Goal: Download file/media

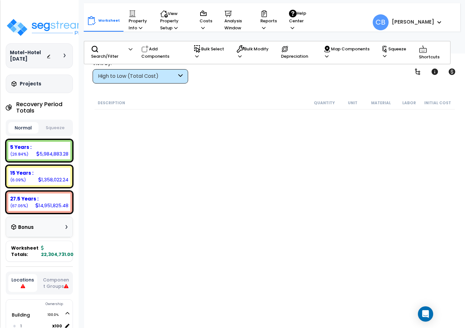
scroll to position [28, 0]
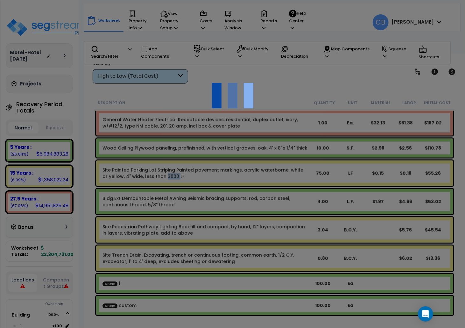
scroll to position [0, 0]
click at [164, 184] on div at bounding box center [232, 164] width 465 height 328
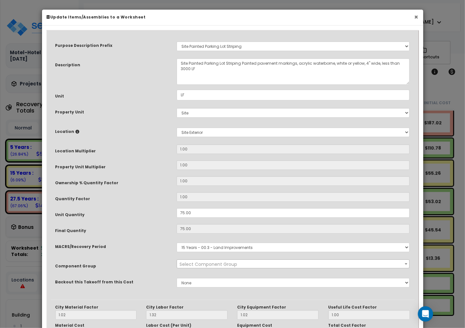
click at [415, 14] on button "×" at bounding box center [417, 17] width 4 height 7
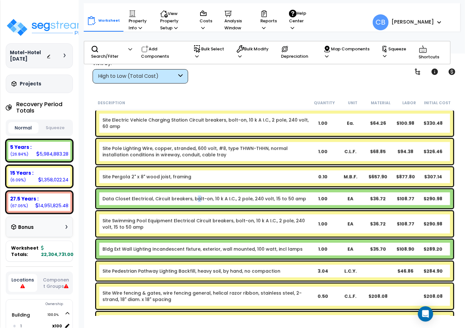
click at [195, 189] on div "Data Closet Electrical, Circuit breakers, bolt-on, 10 k A I.C., 2 pole, 240 vol…" at bounding box center [274, 198] width 357 height 19
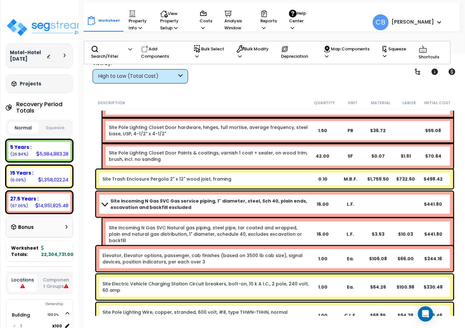
click at [197, 188] on div "Site Trash Enclosure Pergola 2" x 12" wood joist, framing 0.10 M.B.F. $1,759.50…" at bounding box center [275, 179] width 361 height 22
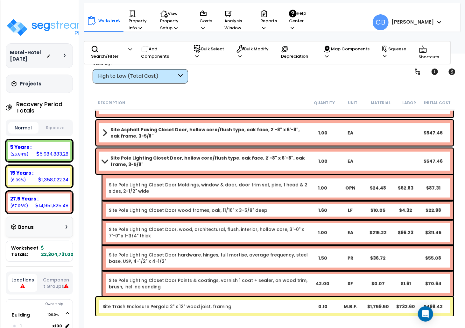
click at [199, 185] on link "Site Pole Lighting Closet Door Moldings, window & door, door trim set, pine, 1 …" at bounding box center [209, 188] width 200 height 13
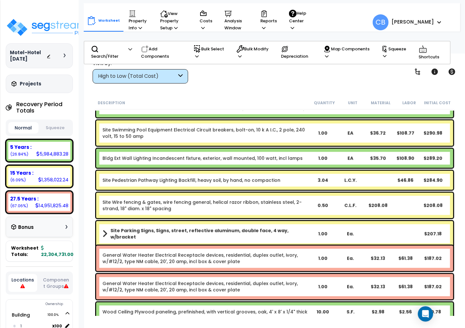
click at [278, 179] on b "Site Pedestrian Pathway Lighting Backfill, heavy soil, by hand, no compaction" at bounding box center [206, 180] width 207 height 6
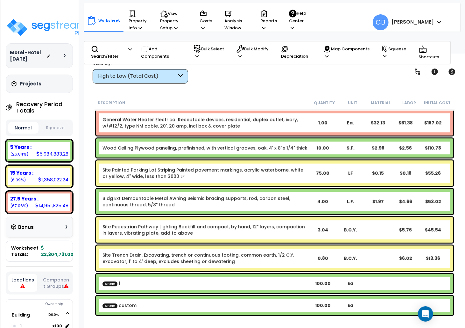
click at [278, 179] on link "Site Painted Parking Lot Striping Painted pavement markings, acrylic waterborne…" at bounding box center [206, 173] width 207 height 13
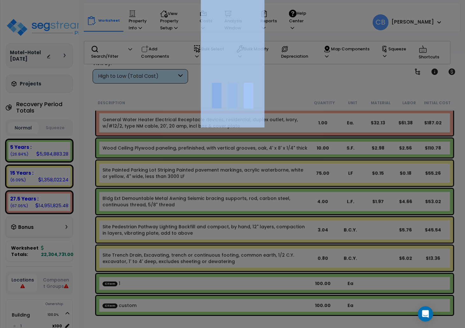
click at [278, 179] on div at bounding box center [232, 164] width 465 height 328
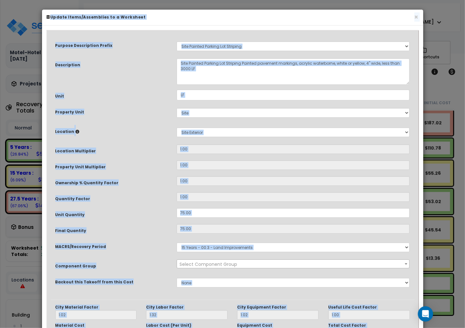
click at [274, 173] on div "Purpose Description Prefix Select A New Purpose Descrip A/V System A/V System E…" at bounding box center [233, 166] width 364 height 265
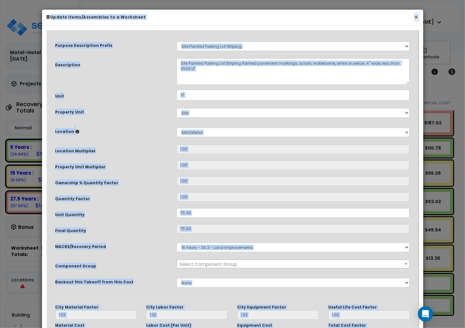
click at [418, 20] on button "×" at bounding box center [417, 17] width 4 height 7
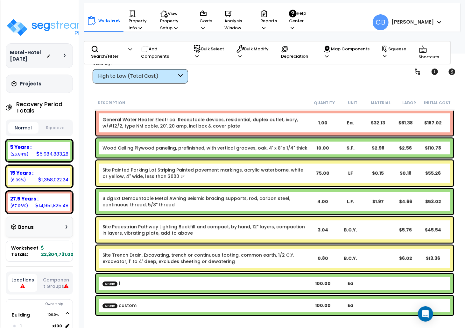
scroll to position [28, 0]
click at [205, 247] on div "Site Trench Drain, Excavating, trench or continuous footing, common earth, 1/2 …" at bounding box center [274, 257] width 357 height 25
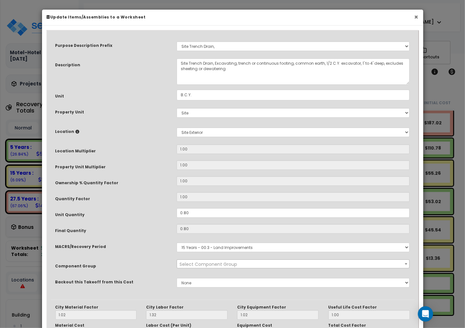
click at [415, 16] on button "×" at bounding box center [417, 17] width 4 height 7
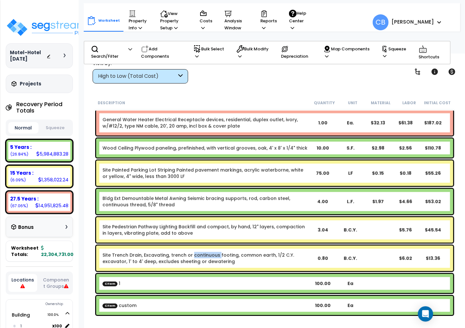
scroll to position [28, 0]
click at [292, 237] on div "Site Pedestrian Pathway Lighting Backfill and compact, by hand, 12" layers, com…" at bounding box center [274, 229] width 357 height 25
click at [238, 206] on link "Bldg Ext Demountable Metal Awning Seismic bracing supports, rod, carbon steel, …" at bounding box center [206, 201] width 207 height 13
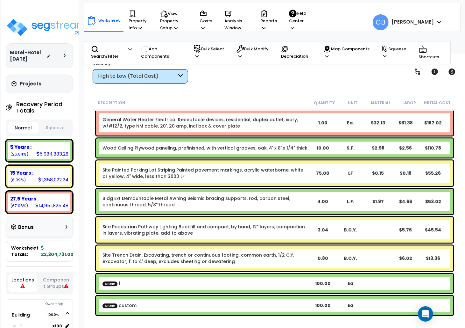
click at [238, 206] on link "Bldg Ext Demountable Metal Awning Seismic bracing supports, rod, carbon steel, …" at bounding box center [206, 201] width 207 height 13
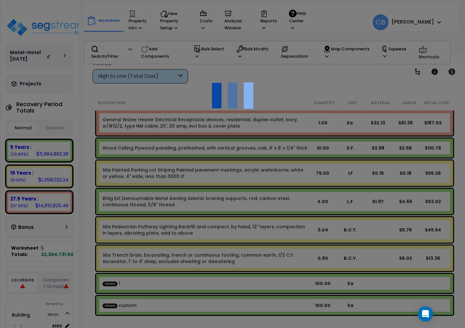
scroll to position [0, 0]
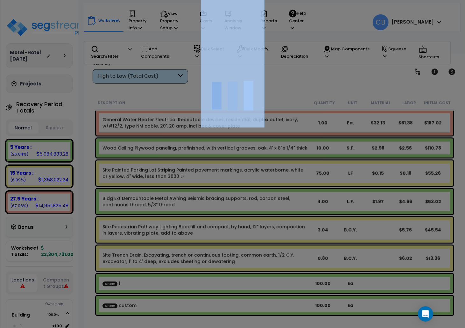
click at [238, 206] on div at bounding box center [232, 164] width 465 height 328
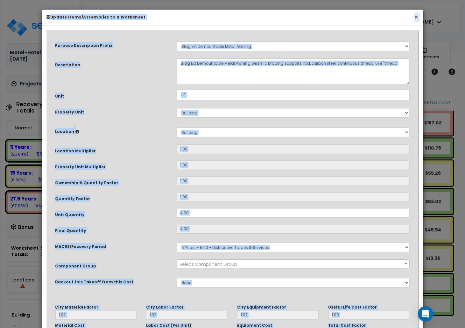
click at [416, 16] on button "×" at bounding box center [417, 17] width 4 height 7
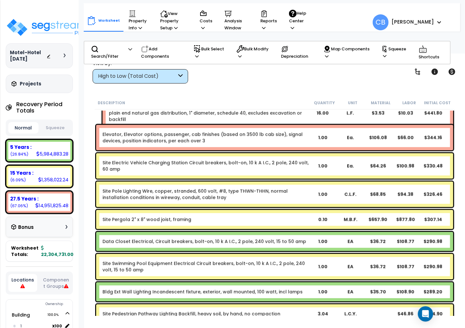
click at [212, 204] on div "Site Pole Lighting Wire, copper, stranded, 600 volt, #8, type THWN-THHN, normal…" at bounding box center [274, 194] width 357 height 25
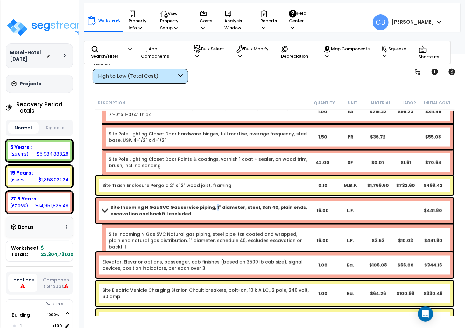
click at [212, 204] on b "Site Incoming N Gas SVC Gas service piping, 1" diameter, steel, Sch 40, plain e…" at bounding box center [210, 210] width 199 height 13
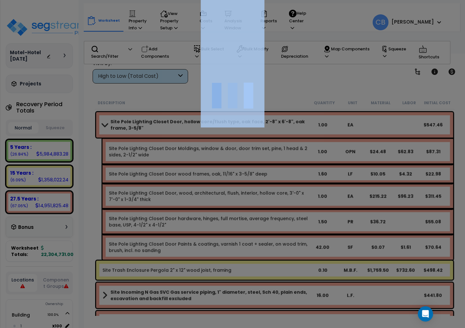
click at [212, 204] on div at bounding box center [232, 164] width 465 height 328
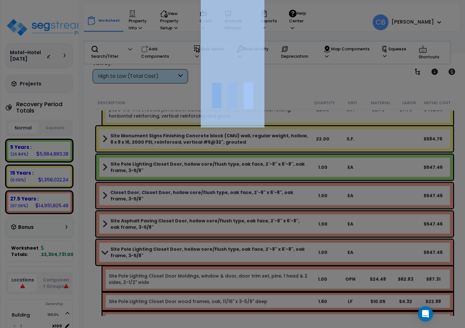
click at [212, 204] on div at bounding box center [232, 164] width 465 height 328
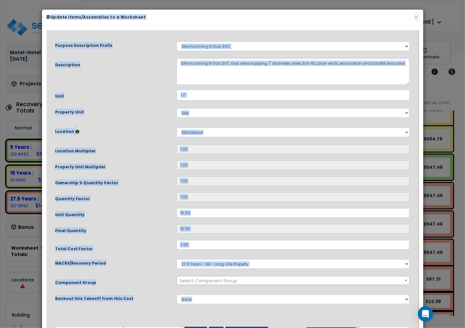
scroll to position [8743, 0]
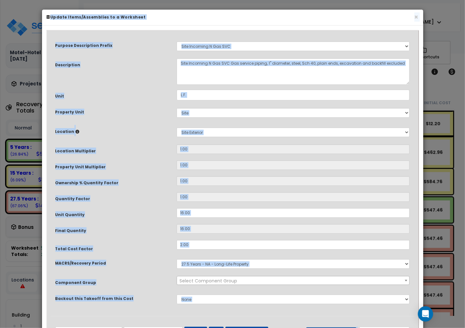
click at [212, 204] on div "Purpose Description Prefix Select A New Purpose Descrip A/V System A/V System E…" at bounding box center [233, 175] width 364 height 282
click at [417, 18] on button "×" at bounding box center [417, 17] width 4 height 7
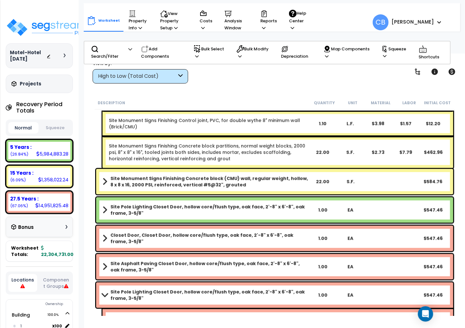
scroll to position [28, 0]
click at [256, 153] on link "Site Monument Signs Finishing Concrete block partitions, normal weight blocks, …" at bounding box center [209, 152] width 200 height 19
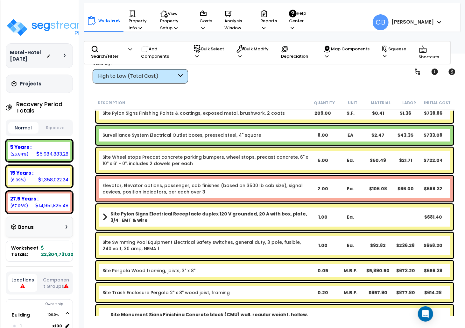
click at [256, 151] on div "Site Wheel stops Precast concrete parking bumpers, wheel stops, precast concret…" at bounding box center [274, 159] width 357 height 25
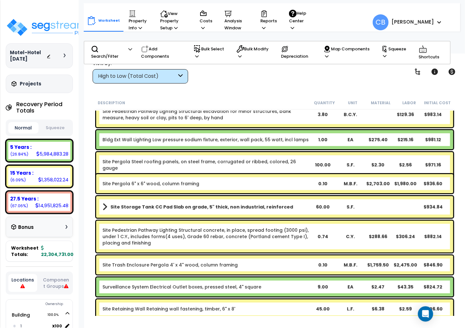
click at [257, 150] on div "Site Pergola Steel roofing panels, on steel frame, corrugated or ribbed, colore…" at bounding box center [275, 164] width 361 height 29
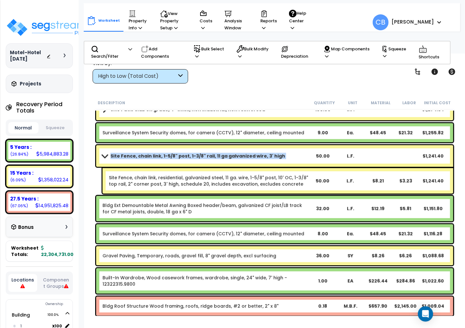
click at [257, 150] on div "Site Fence, chain link, 1-5/8" post, 1-3/8" rail, 11 ga galvanized wire, 3' hig…" at bounding box center [274, 156] width 357 height 22
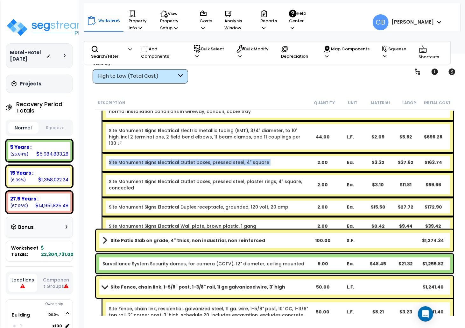
click at [257, 153] on div "Site Monument Signs Electrical Outlet boxes, pressed steel, 4" square 2.00 Ea. …" at bounding box center [278, 162] width 351 height 19
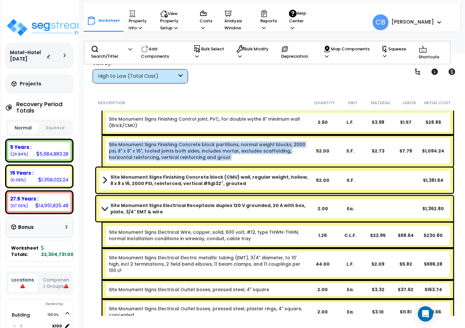
click at [257, 150] on link "Site Monument Signs Finishing Concrete block partitions, normal weight blocks, …" at bounding box center [209, 150] width 200 height 19
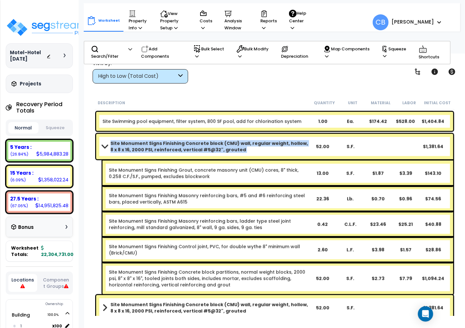
click at [257, 150] on b "Site Monument Signs Finishing Concrete block (CMU) wall, regular weight, hollow…" at bounding box center [210, 146] width 199 height 13
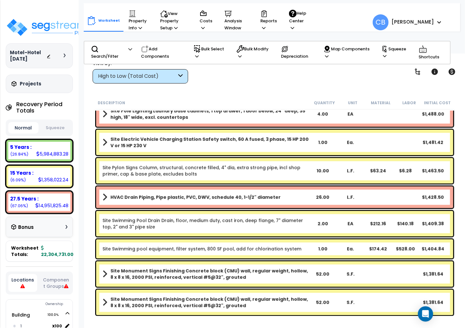
click at [257, 150] on div "Site Electric Vehicle Charging Station Safety switch, 60 A fused, 3 phase, 15 H…" at bounding box center [274, 142] width 357 height 25
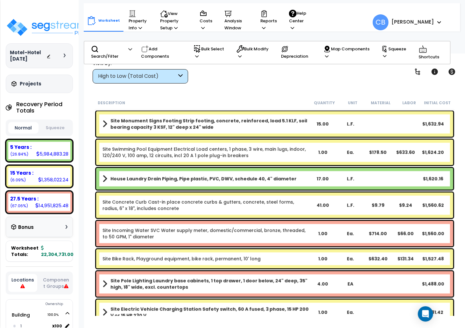
click at [257, 150] on link "Site Swimming Pool Equipment Electrical Load centers, 1 phase, 3 wire, main lug…" at bounding box center [206, 152] width 207 height 13
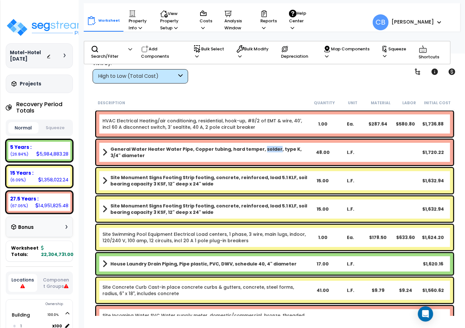
click at [257, 150] on b "General Water Heater Water Pipe, Copper tubing, hard temper, solder, type K, 3/…" at bounding box center [210, 152] width 199 height 13
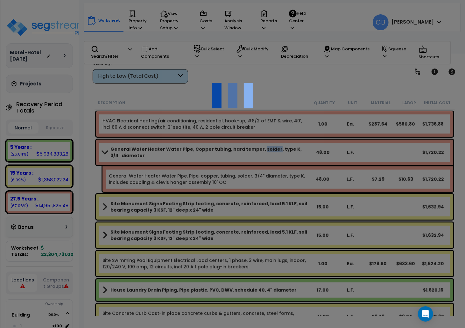
scroll to position [7002, 0]
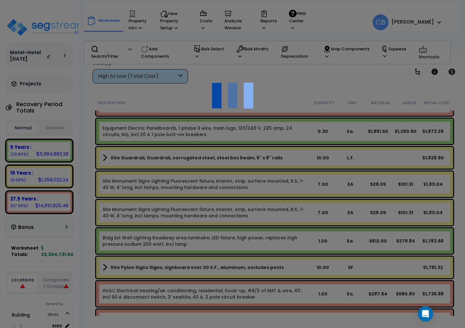
click at [258, 149] on div at bounding box center [232, 164] width 465 height 328
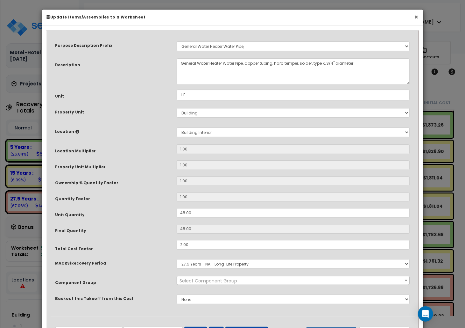
click at [416, 16] on button "×" at bounding box center [417, 17] width 4 height 7
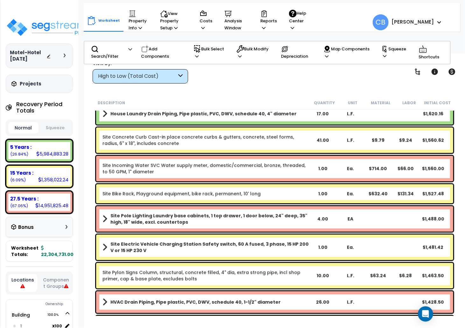
click at [271, 169] on link "Site Incoming Water SVC Water supply meter, domestic/commercial, bronze, thread…" at bounding box center [206, 168] width 207 height 13
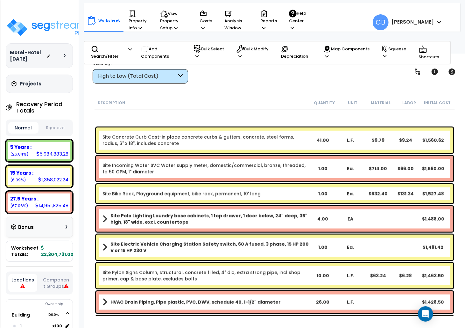
scroll to position [7511, 0]
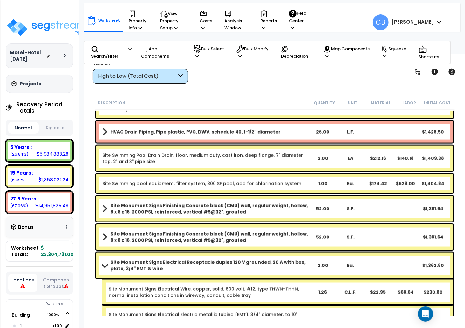
click at [271, 169] on div "Site Swimming Pool Drain Drain, floor, medium duty, cast iron, deep flange, 7" …" at bounding box center [274, 158] width 357 height 25
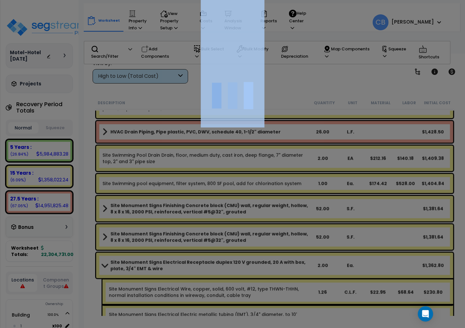
click at [271, 169] on div at bounding box center [232, 164] width 465 height 328
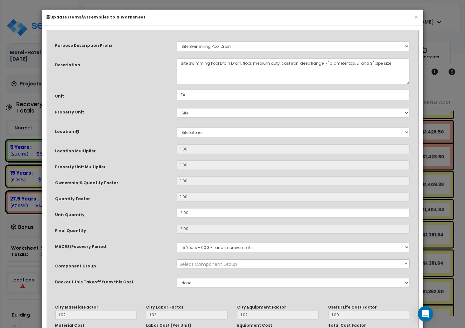
click at [271, 169] on input "1.00" at bounding box center [293, 165] width 233 height 10
click at [416, 17] on button "×" at bounding box center [417, 17] width 4 height 7
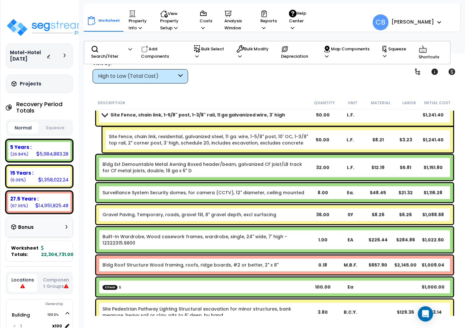
click at [294, 150] on div "Site Fence, chain link, residential, galvanized steel, 11 ga. wire, 1-5/8" post…" at bounding box center [278, 139] width 351 height 25
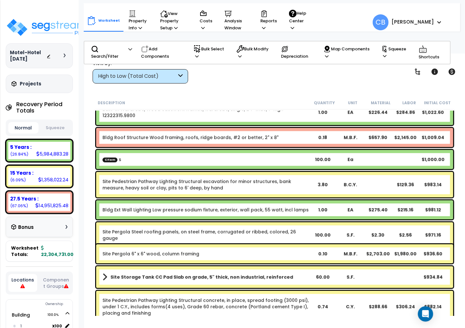
click at [294, 151] on div "CItem s 100.00 Ea $1,000.00" at bounding box center [274, 159] width 357 height 19
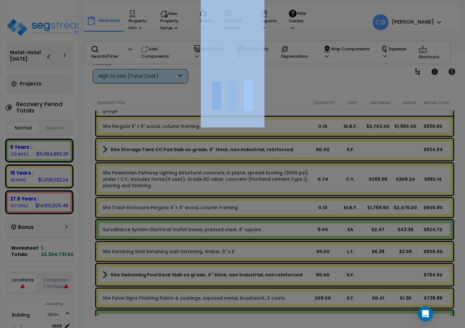
click at [295, 151] on div at bounding box center [232, 164] width 465 height 328
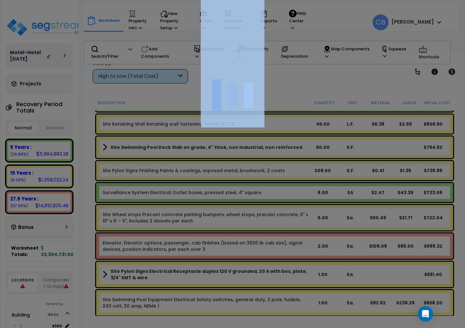
click at [295, 151] on div at bounding box center [232, 164] width 465 height 328
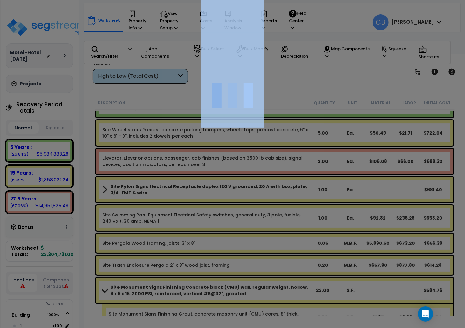
click at [295, 151] on div at bounding box center [232, 164] width 465 height 328
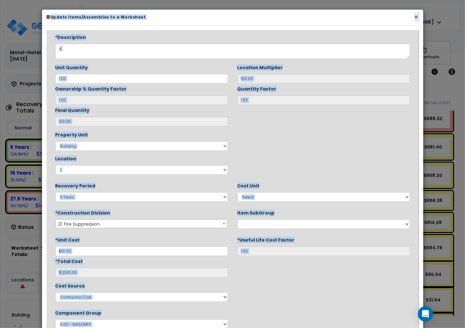
click at [417, 20] on button "×" at bounding box center [417, 17] width 4 height 7
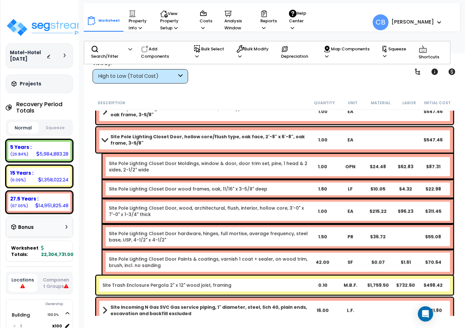
click at [281, 179] on div "Site Pole Lighting Closet Door wood frames, oak, 11/16" x 3-5/8" deep 1.60 LF $…" at bounding box center [278, 188] width 351 height 19
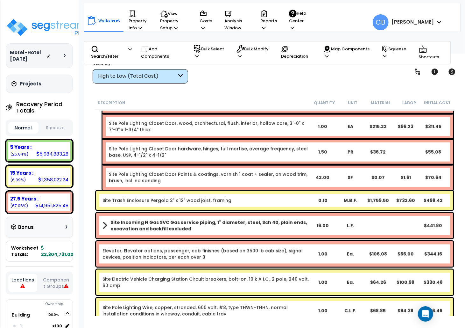
click at [281, 179] on link "Site Pole Lighting Closet Door Paints & coatings, varnish 1 coat + sealer, on w…" at bounding box center [209, 177] width 200 height 13
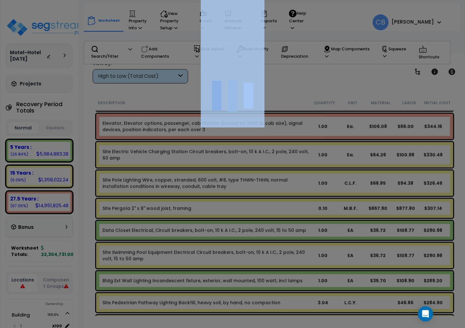
click at [281, 179] on div at bounding box center [232, 164] width 465 height 328
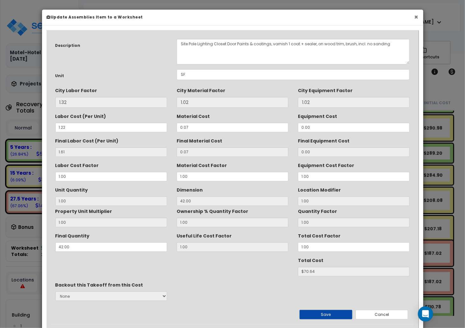
click at [415, 20] on button "×" at bounding box center [417, 17] width 4 height 7
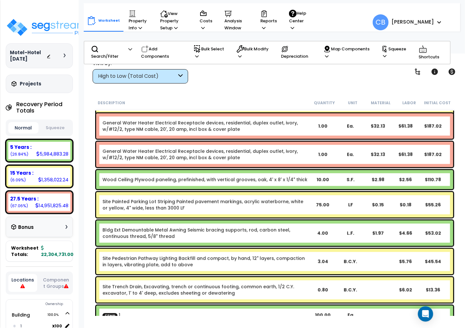
scroll to position [9284, 0]
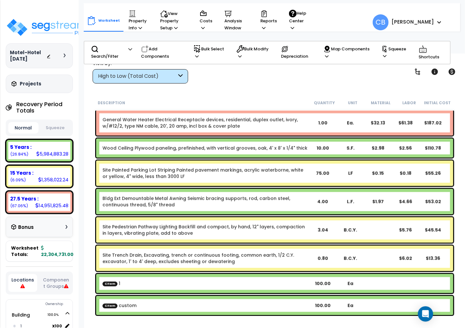
click at [318, 172] on div "75.00" at bounding box center [323, 173] width 28 height 6
click at [138, 204] on link "Bldg Ext Demountable Metal Awning Seismic bracing supports, rod, carbon steel, …" at bounding box center [206, 201] width 207 height 13
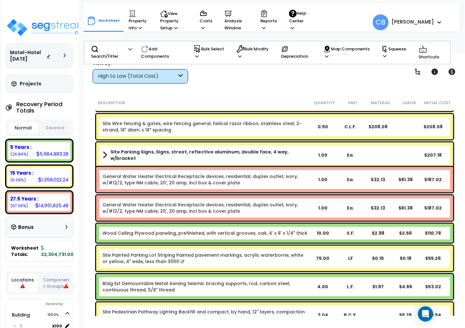
click at [180, 226] on div "Wood Ceiling Plywood paneling, prefinished, with vertical grooves, oak, 4' x 8'…" at bounding box center [274, 232] width 357 height 19
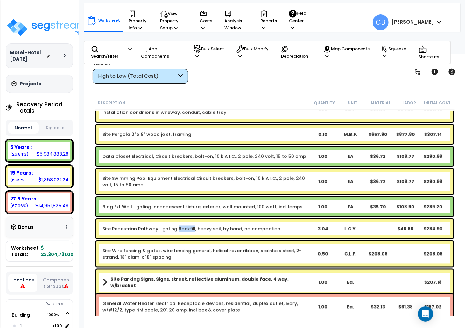
click at [180, 226] on link "Site Pedestrian Pathway Lighting Backfill, heavy soil, by hand, no compaction" at bounding box center [192, 229] width 178 height 6
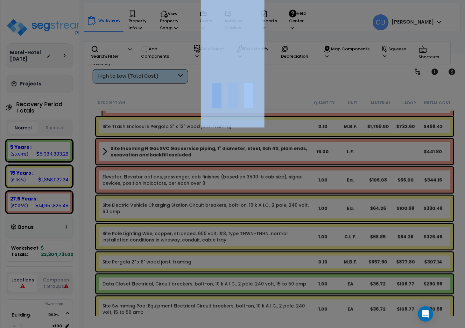
click at [180, 226] on div at bounding box center [232, 164] width 465 height 328
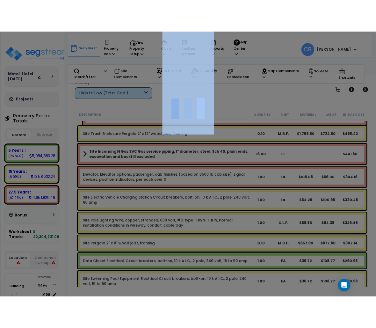
scroll to position [8902, 0]
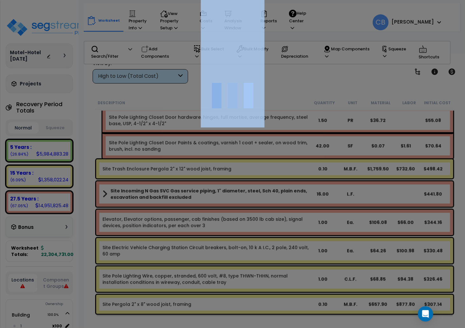
click at [180, 226] on div at bounding box center [232, 164] width 465 height 328
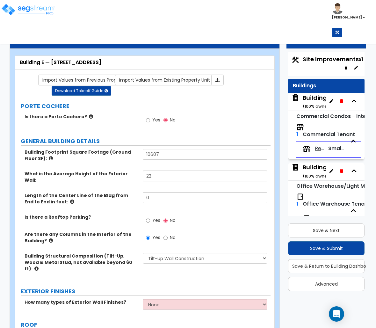
select select "2"
select select "1"
select select "4"
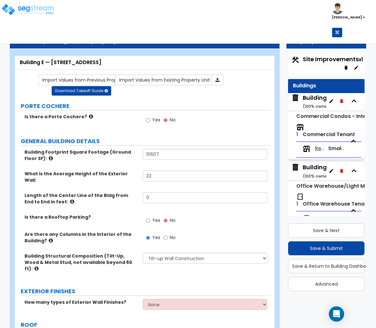
select select "2"
select select "1"
select select "2"
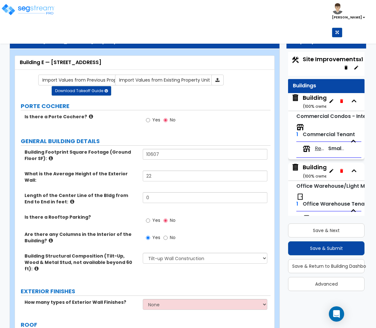
select select "2"
select select "1"
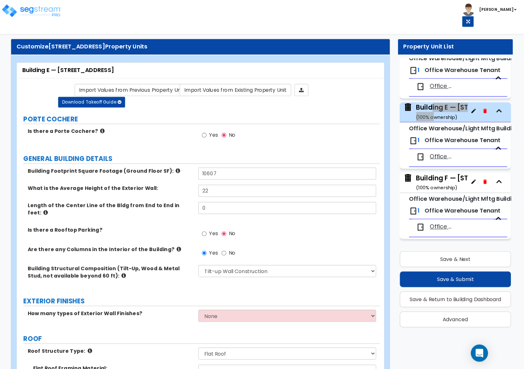
scroll to position [2, 0]
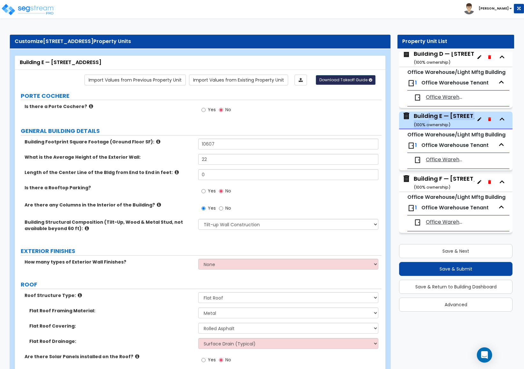
click at [362, 77] on button "Download Takeoff Guide" at bounding box center [346, 80] width 60 height 10
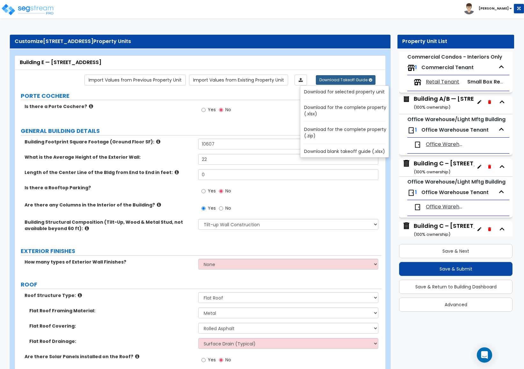
scroll to position [0, 0]
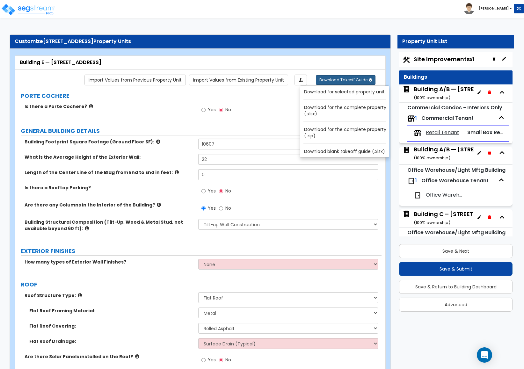
click at [376, 59] on span "Site Improvements x1" at bounding box center [443, 59] width 60 height 8
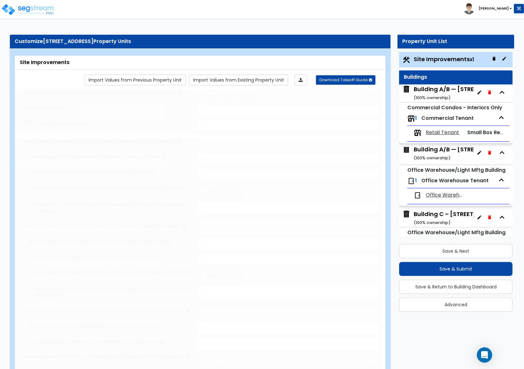
select select "2"
type input "395525"
select select "2"
type input "153425"
radio input "true"
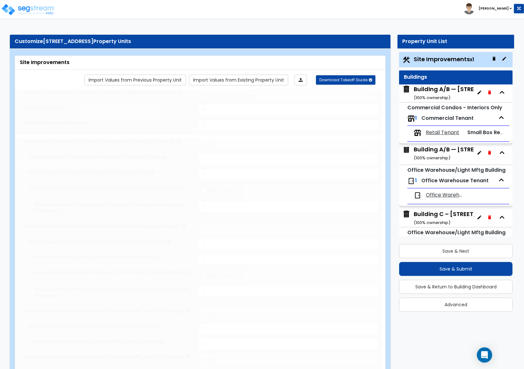
type input "30"
radio input "true"
type input "6"
radio input "true"
type input "150"
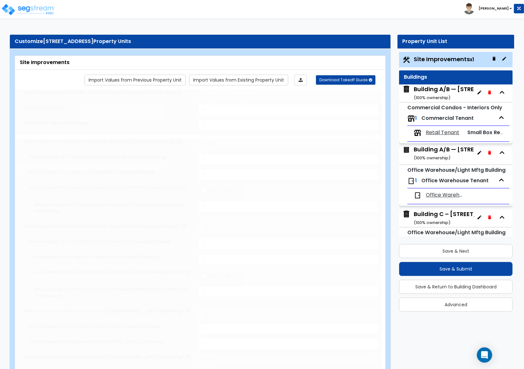
radio input "true"
type input "20"
radio input "true"
select select "1"
radio input "true"
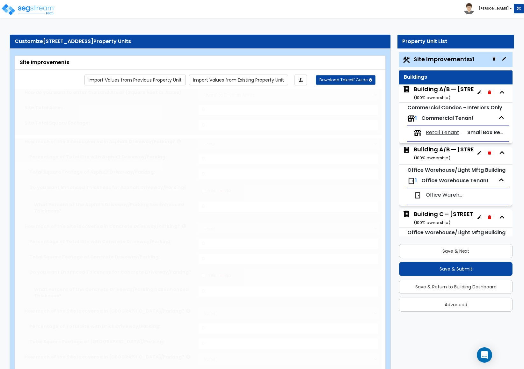
radio input "true"
select select "1"
select select "2"
radio input "true"
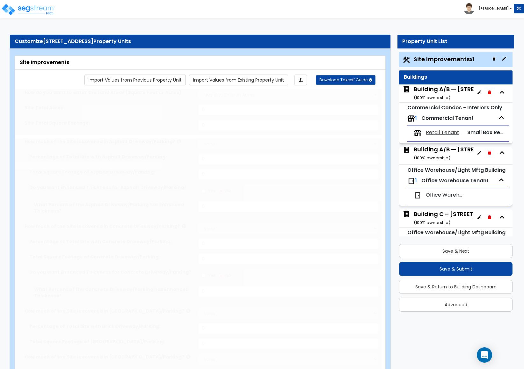
select select "2"
type input "120"
radio input "true"
type input "120"
radio input "true"
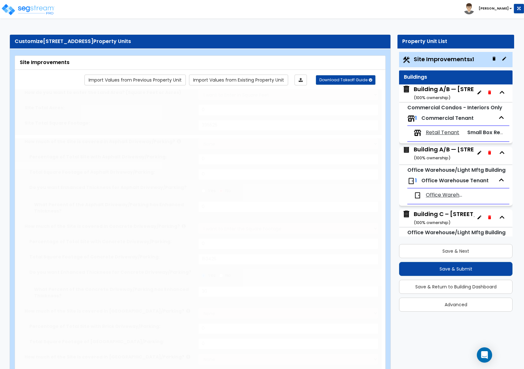
type input "1000"
radio input "true"
select select "4"
type input "1200"
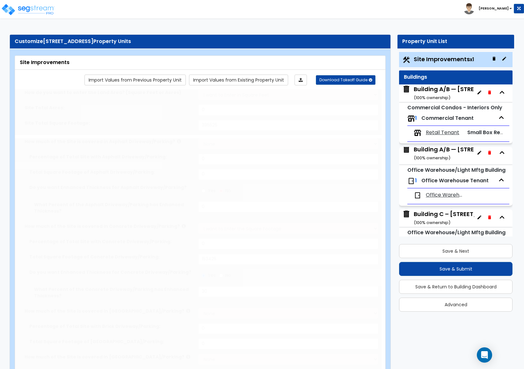
radio input "true"
select select "4"
type input "150"
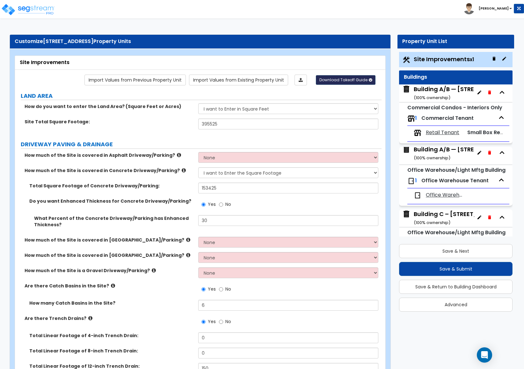
click at [366, 79] on button "Download Takeoff Guide" at bounding box center [346, 80] width 60 height 10
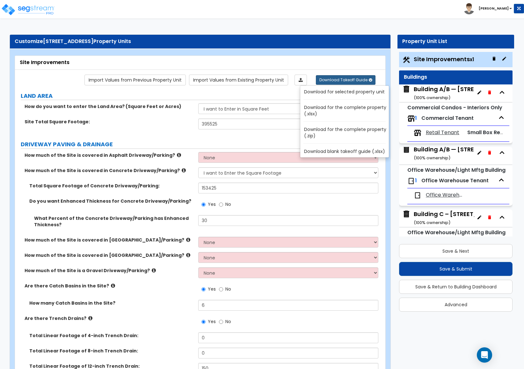
drag, startPoint x: 406, startPoint y: 14, endPoint x: 407, endPoint y: 21, distance: 6.8
click at [376, 14] on div "Toggle navigation [PERSON_NAME]" at bounding box center [262, 9] width 524 height 18
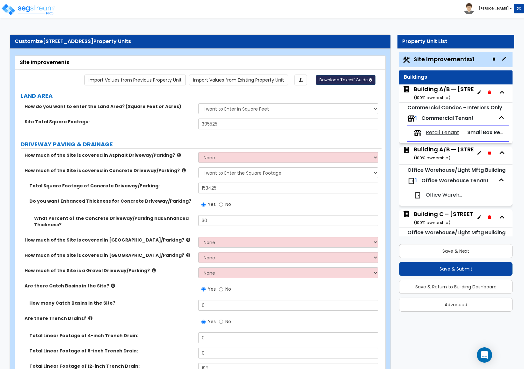
click at [348, 83] on button "Download Takeoff Guide" at bounding box center [346, 80] width 60 height 10
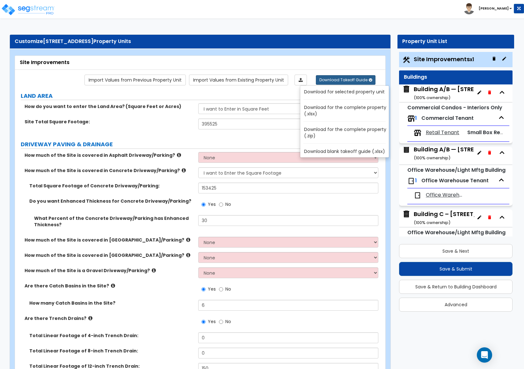
click at [336, 154] on link "Download blank takeoff guide (.xlsx)" at bounding box center [346, 151] width 86 height 9
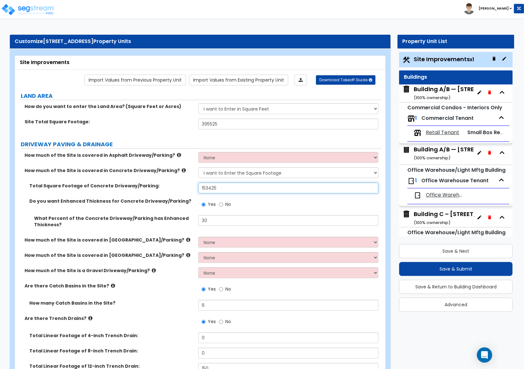
click at [221, 192] on input "153425" at bounding box center [288, 188] width 180 height 11
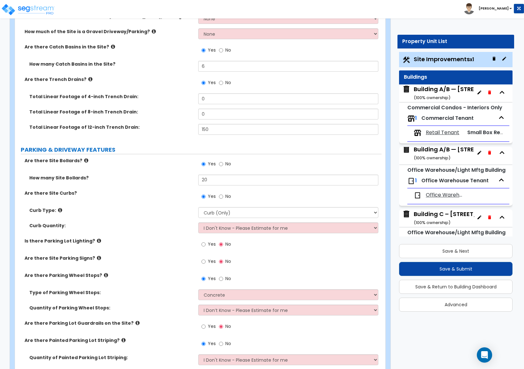
scroll to position [382, 0]
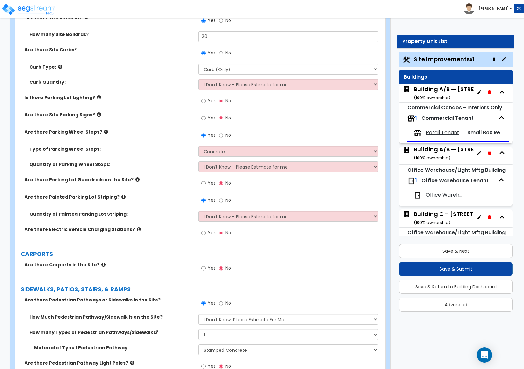
click at [140, 243] on div "Are there Electric Vehicle Charging Stations? Yes No" at bounding box center [198, 234] width 366 height 17
